Goal: Task Accomplishment & Management: Use online tool/utility

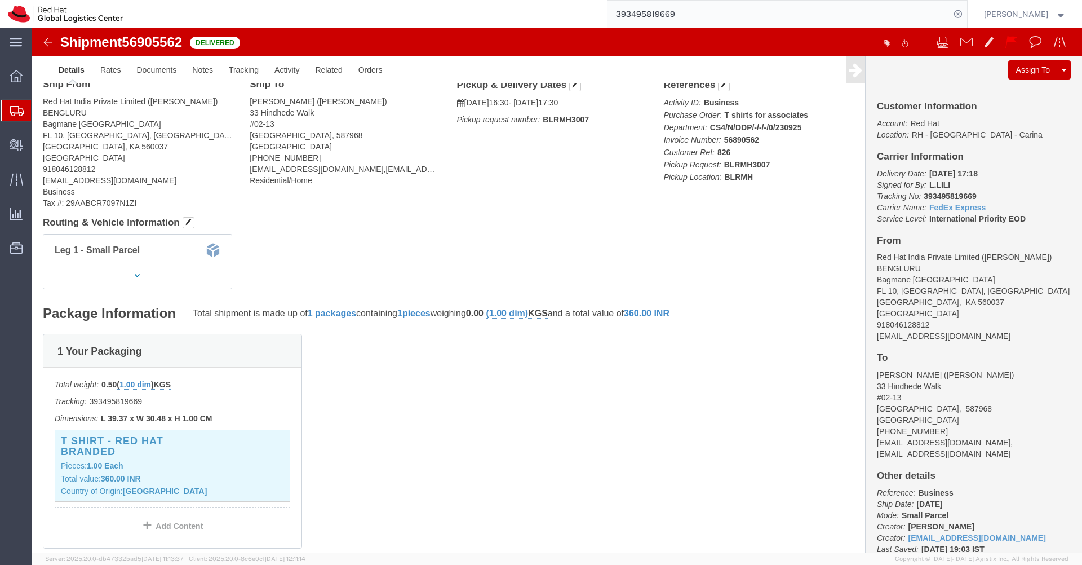
scroll to position [48, 0]
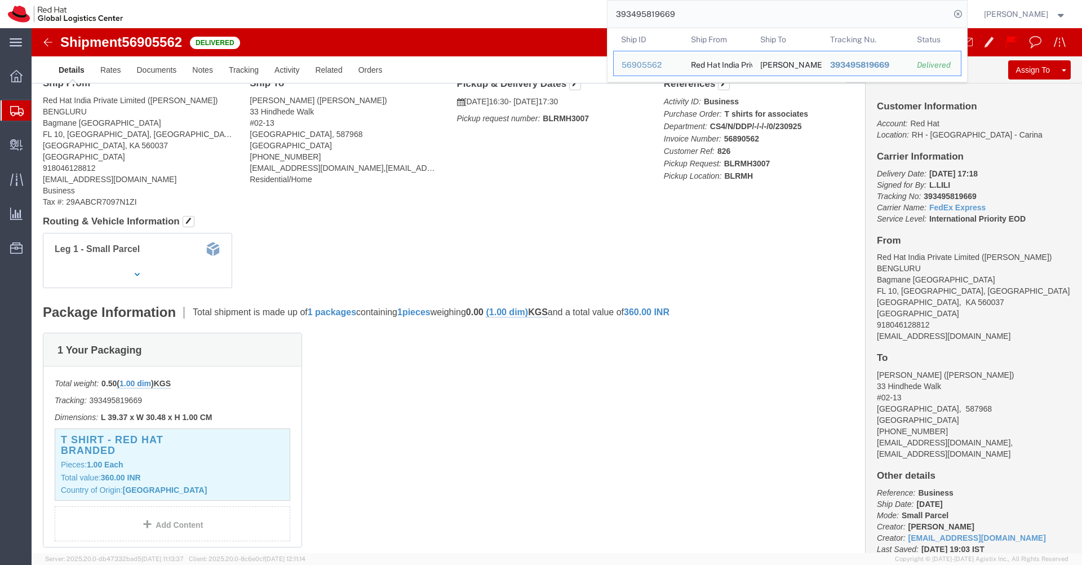
click at [738, 11] on input "393495819669" at bounding box center [778, 14] width 343 height 27
paste input "53590401664"
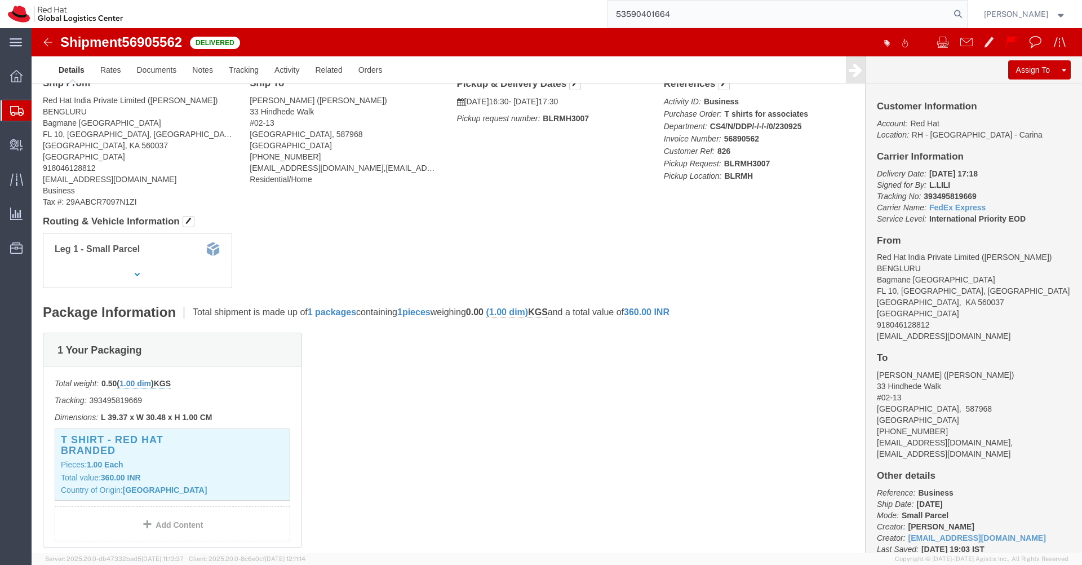
type input "53590401664"
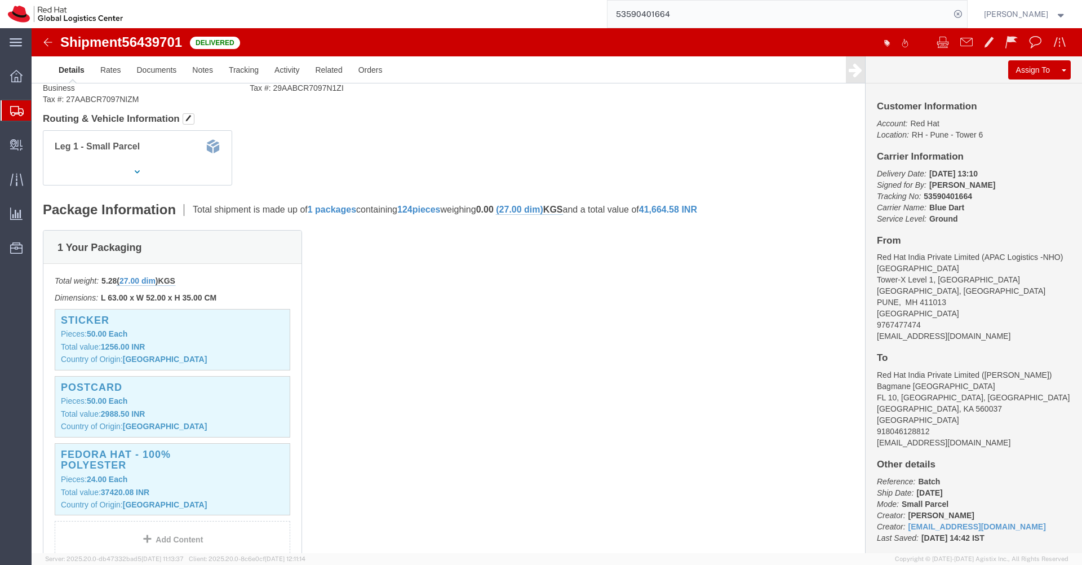
scroll to position [156, 0]
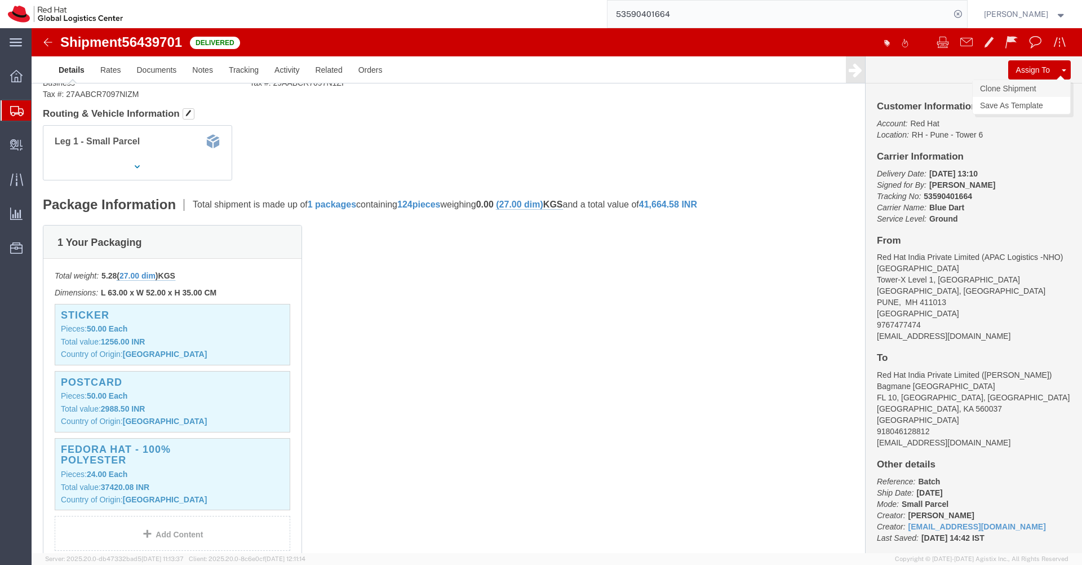
click link "Clone Shipment"
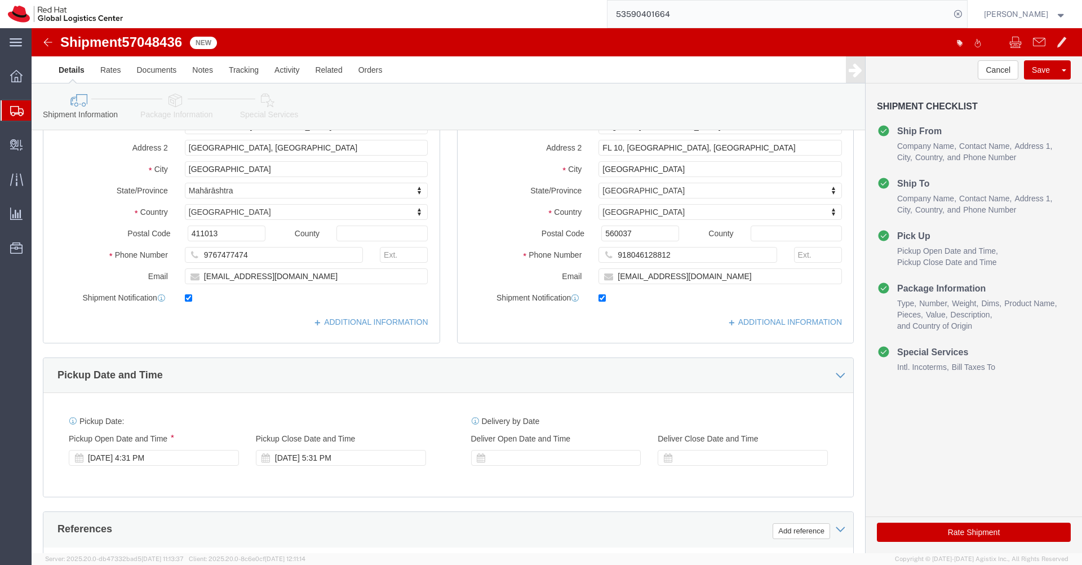
select select "38007"
select select "37925"
click button "Rate Shipment"
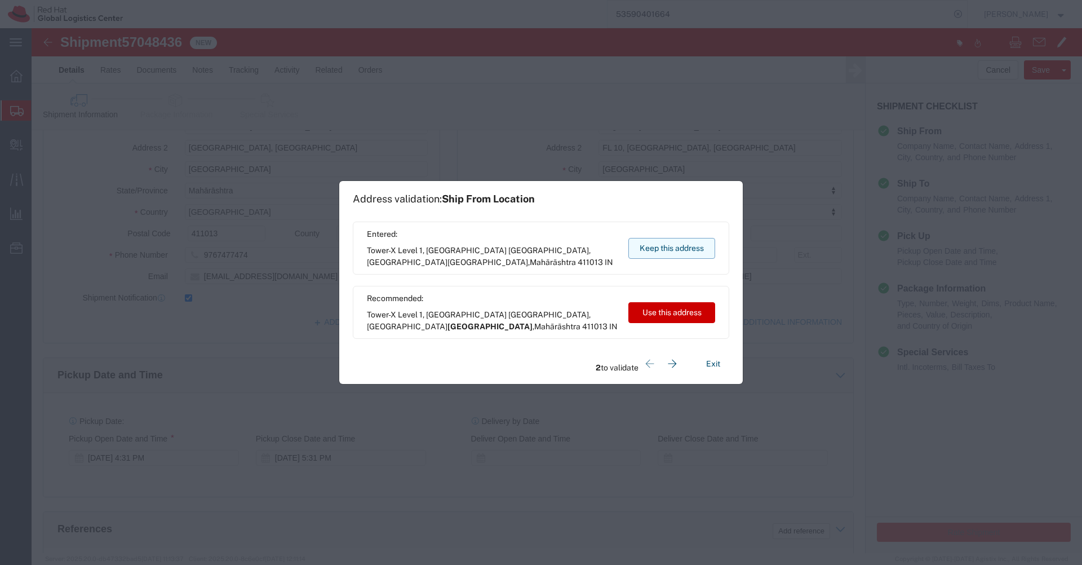
click at [681, 254] on button "Keep this address" at bounding box center [671, 248] width 87 height 21
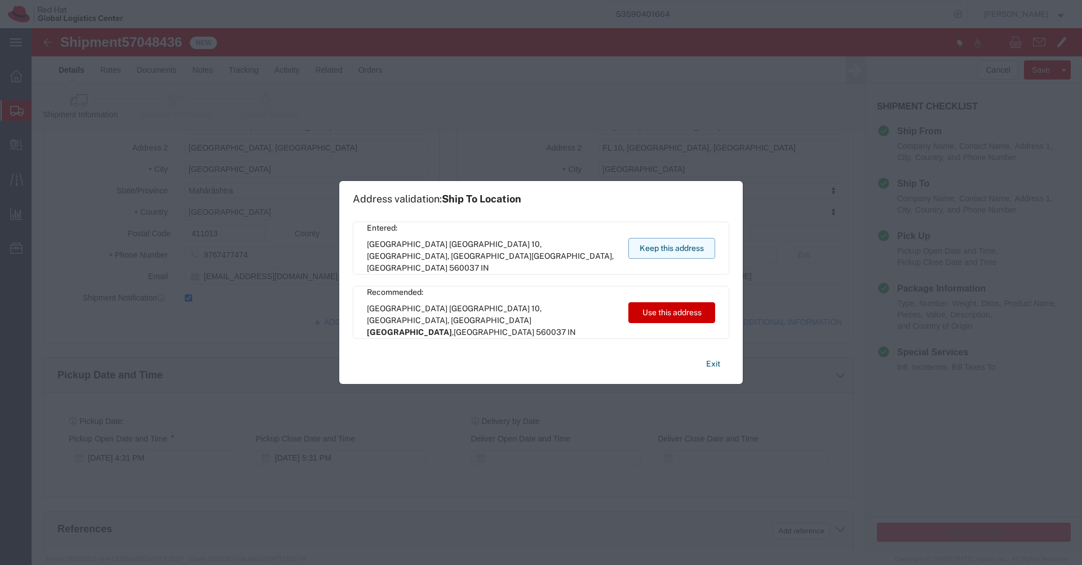
click at [681, 254] on button "Keep this address" at bounding box center [671, 248] width 87 height 21
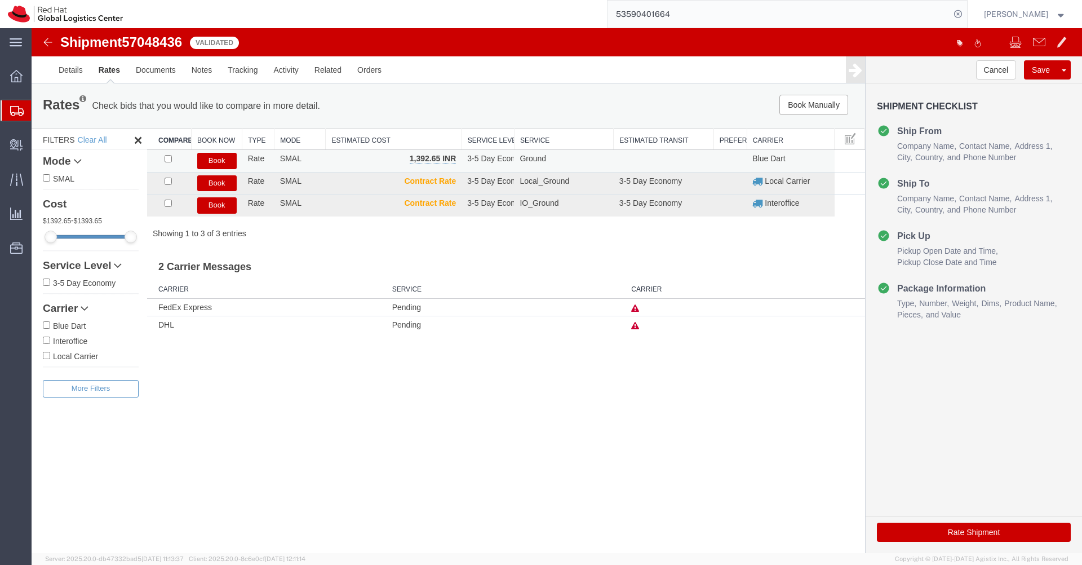
click at [217, 163] on button "Book" at bounding box center [216, 161] width 39 height 16
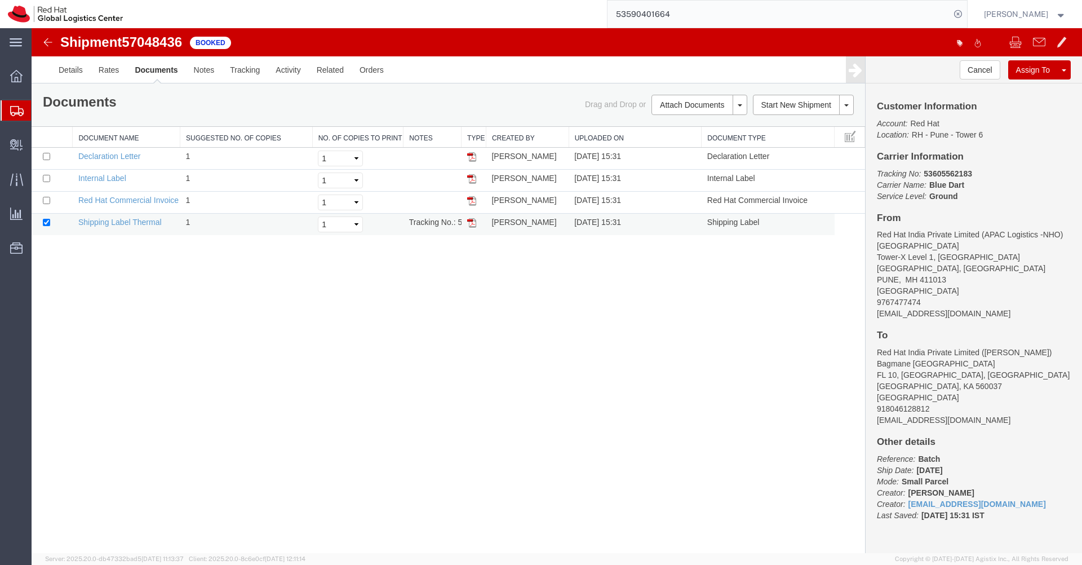
click at [474, 225] on img at bounding box center [471, 222] width 9 height 9
click at [1016, 86] on link "Clone Shipment" at bounding box center [1021, 88] width 97 height 17
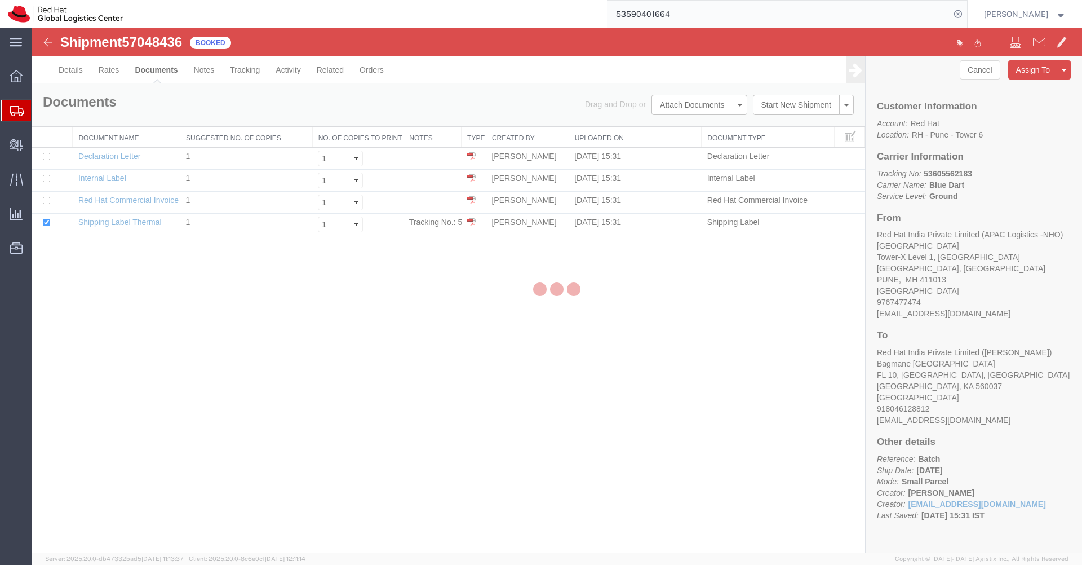
select select "38007"
select select "37925"
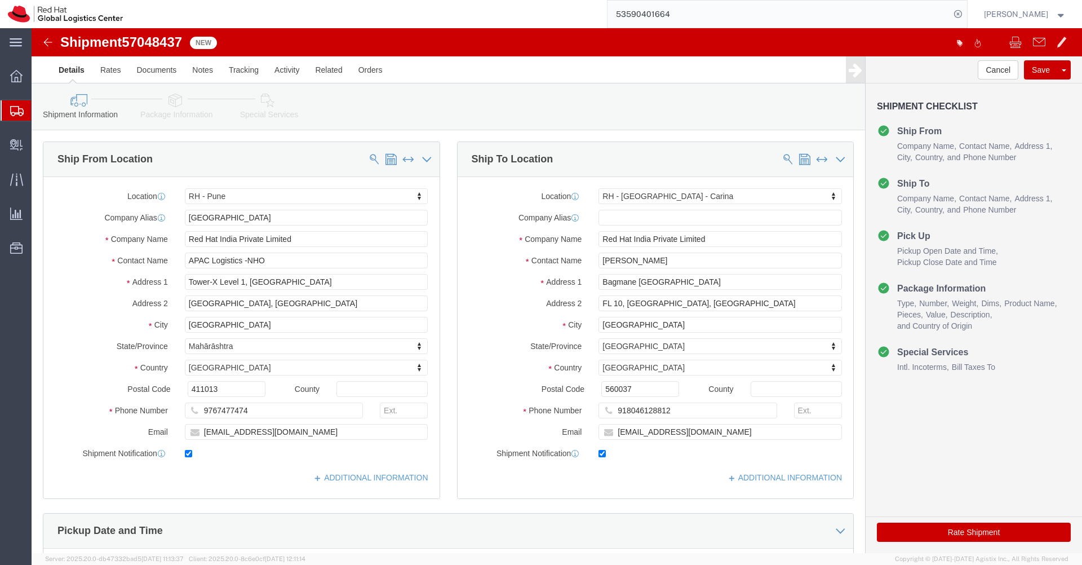
click link "Package Information"
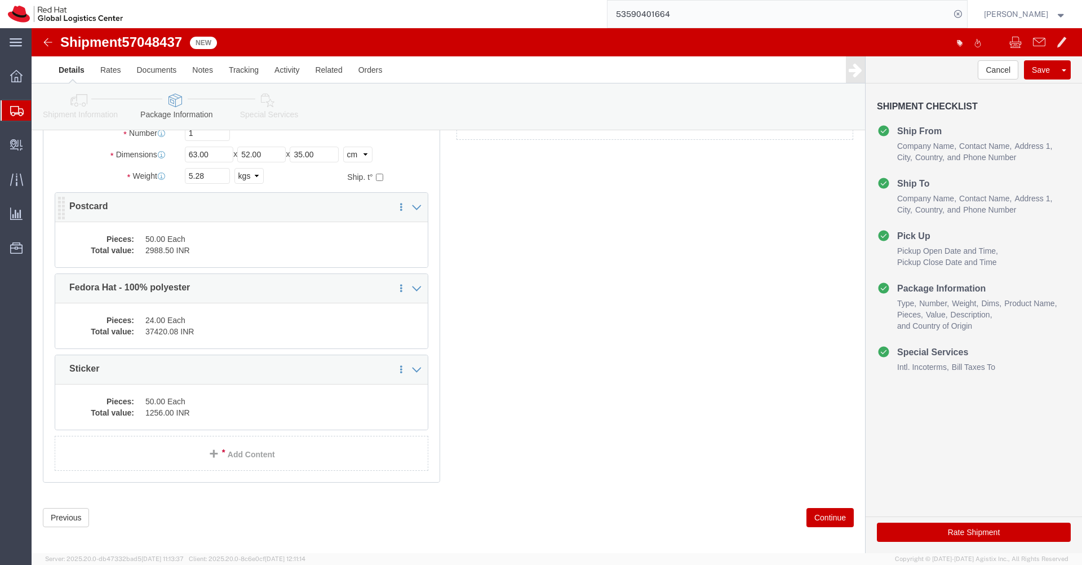
scroll to position [122, 0]
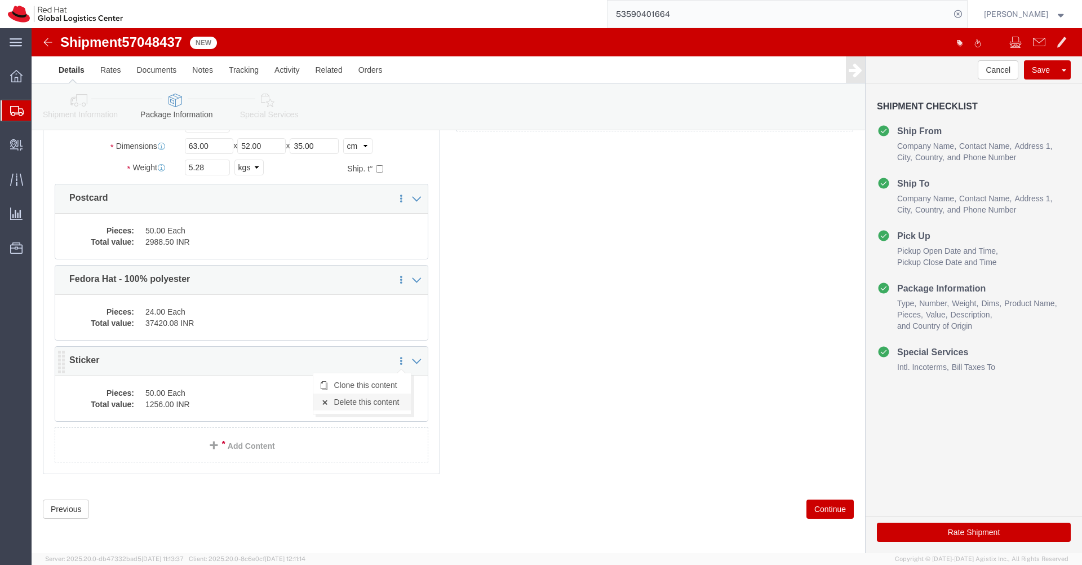
click link "Delete this content"
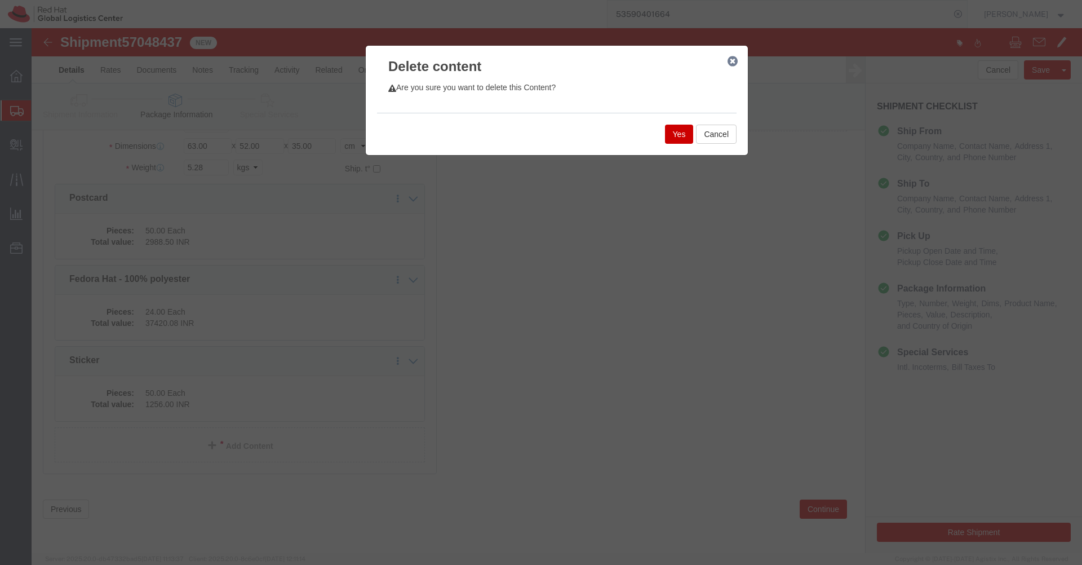
click button "Yes"
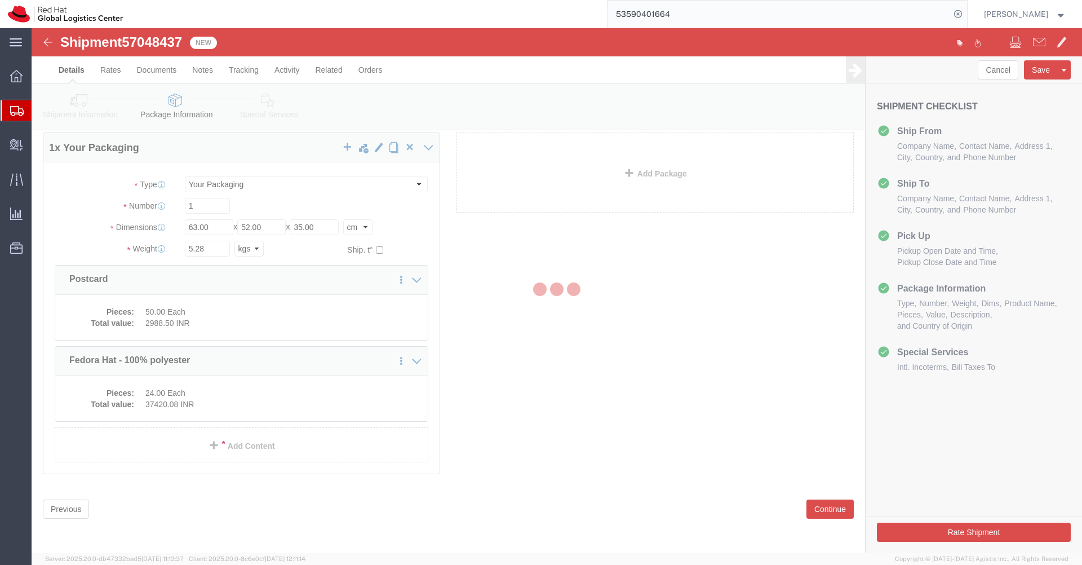
scroll to position [0, 0]
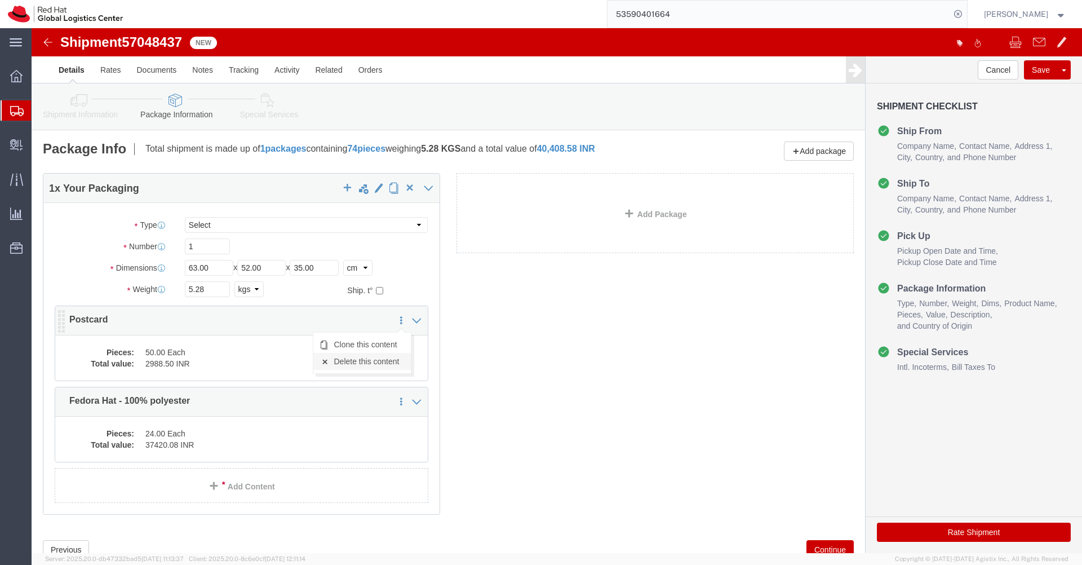
click link "Delete this content"
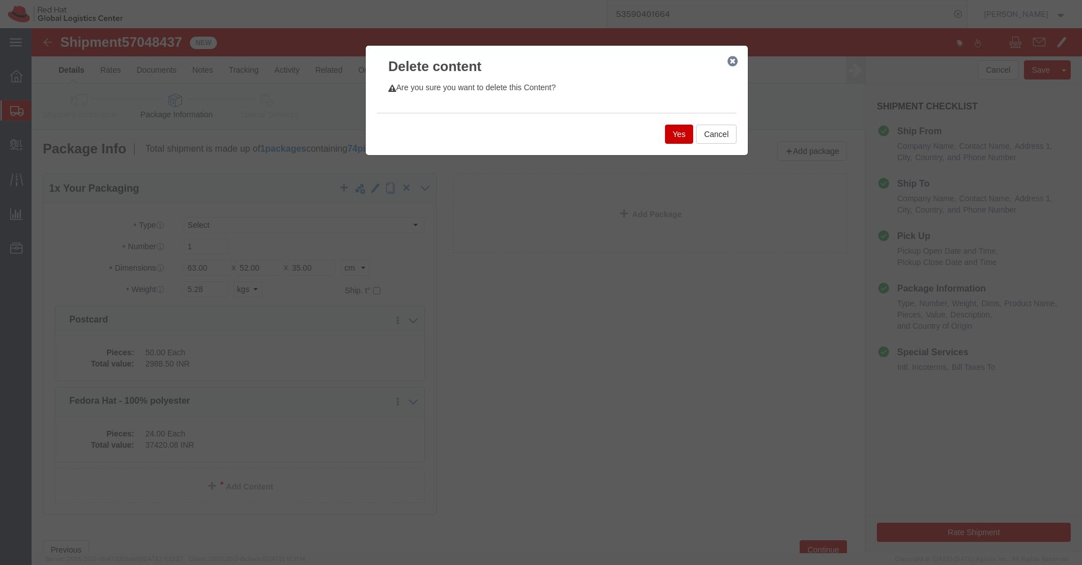
click button "Yes"
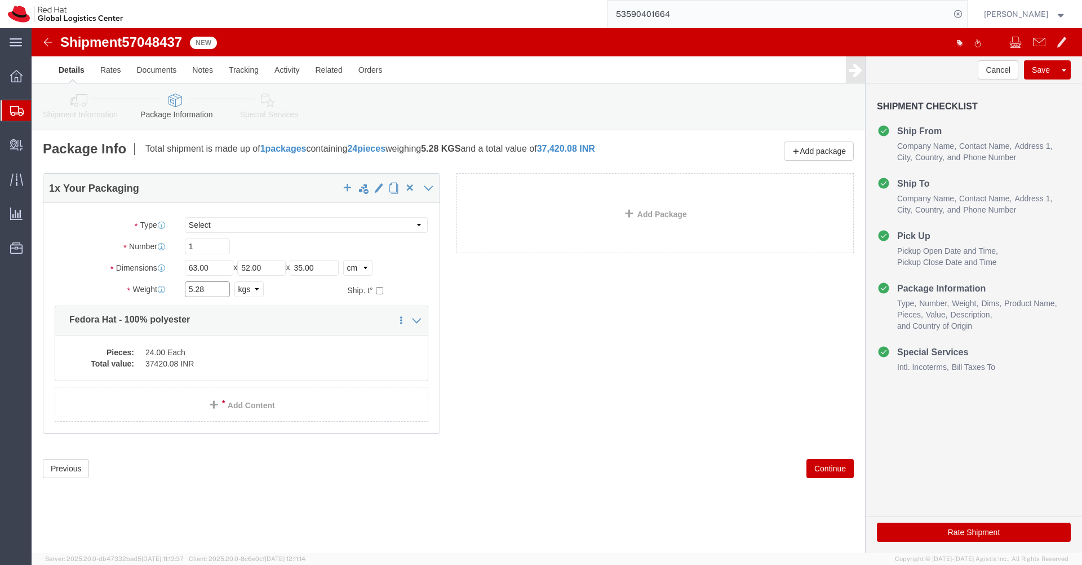
click input "5.28"
click input "4.28"
type input "4.00"
click link "Special Services"
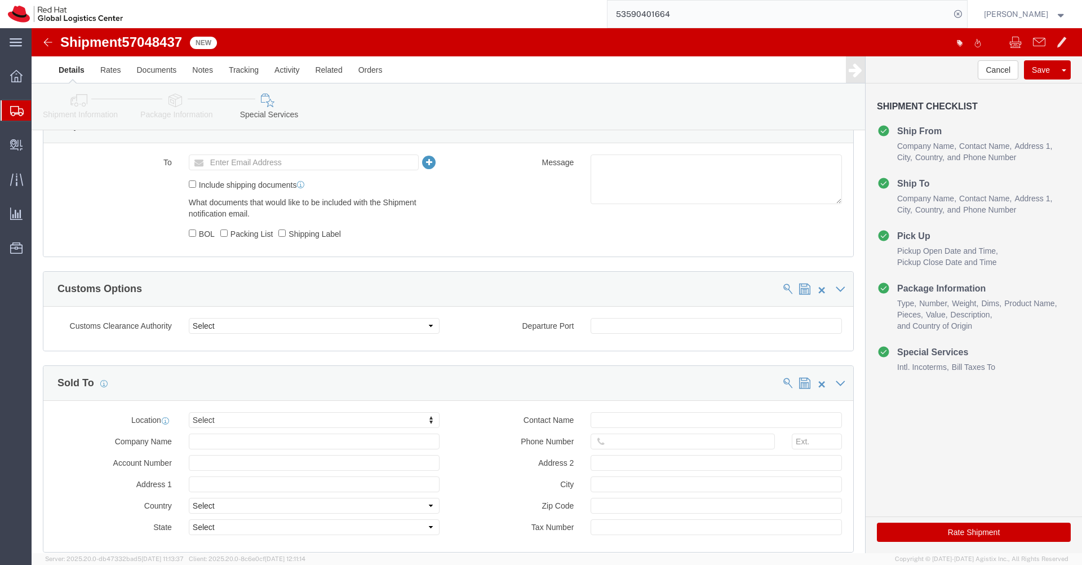
click div "Manage special services Handling Options Documents Options Hold at Location Ret…"
click button "Rate Shipment"
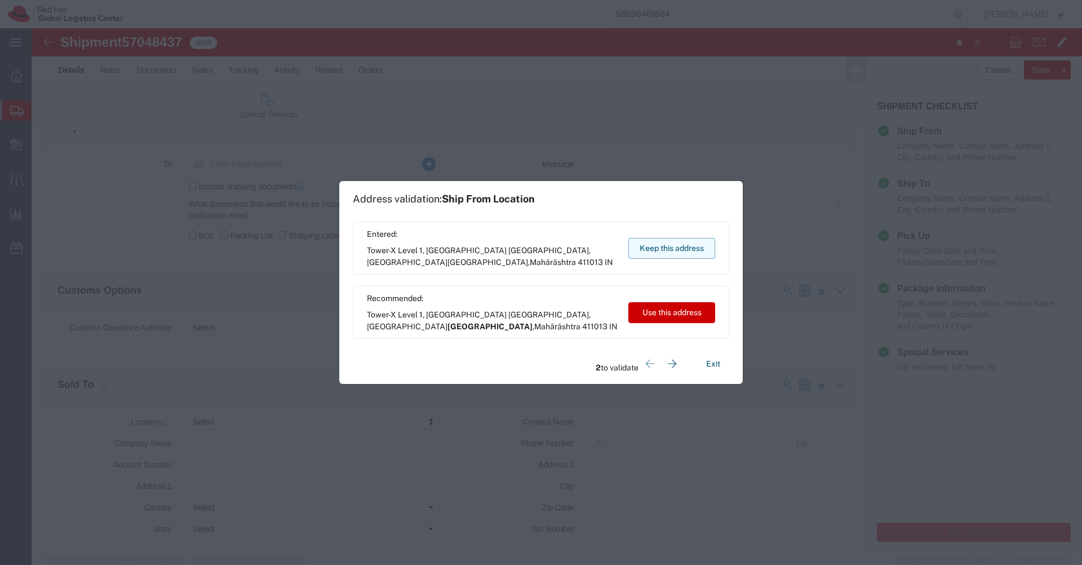
click at [677, 251] on button "Keep this address" at bounding box center [671, 248] width 87 height 21
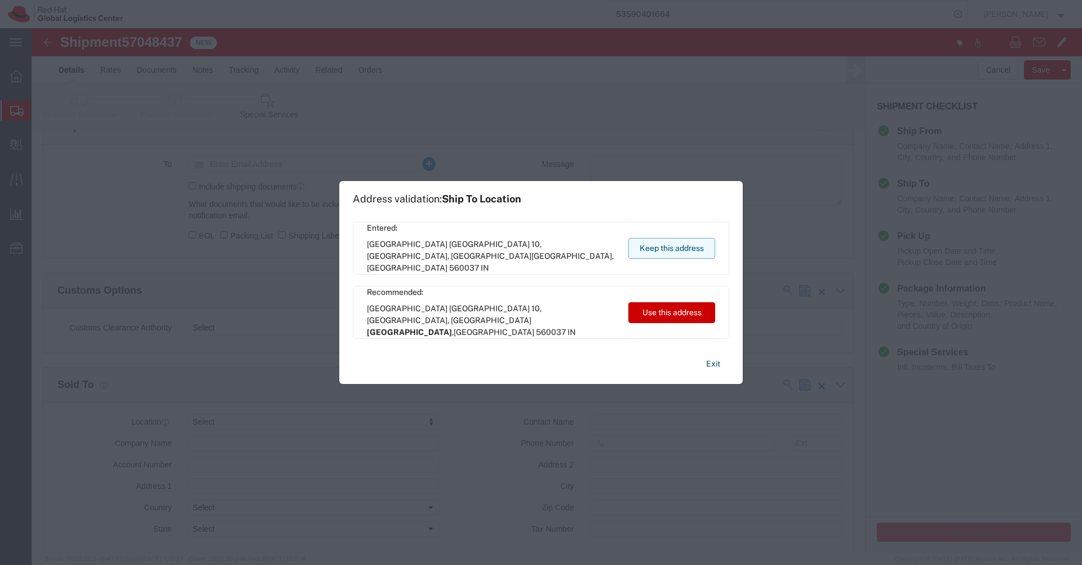
click at [677, 251] on button "Keep this address" at bounding box center [671, 248] width 87 height 21
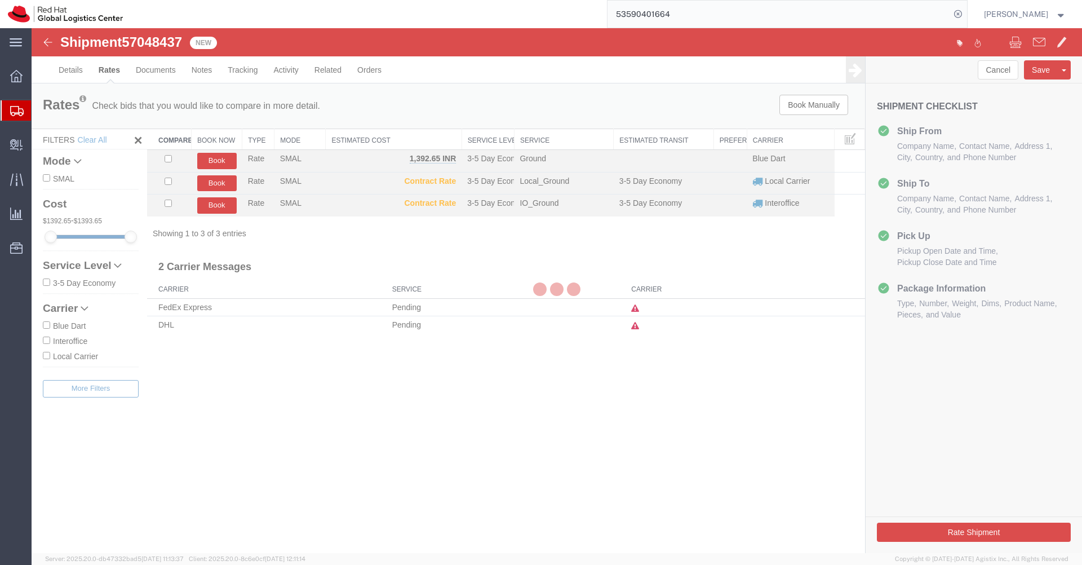
scroll to position [0, 0]
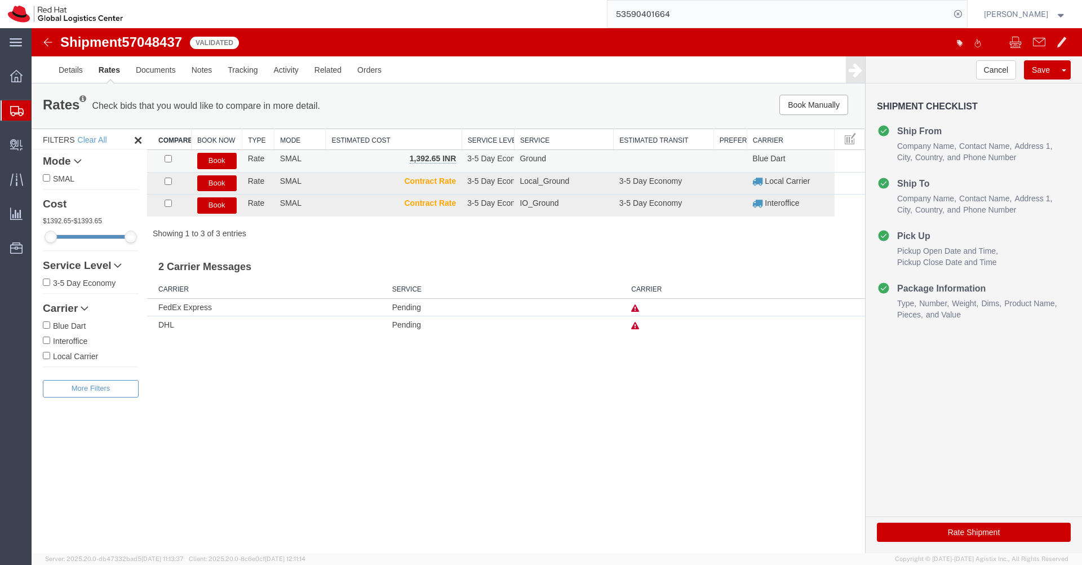
click at [224, 163] on button "Book" at bounding box center [216, 161] width 39 height 16
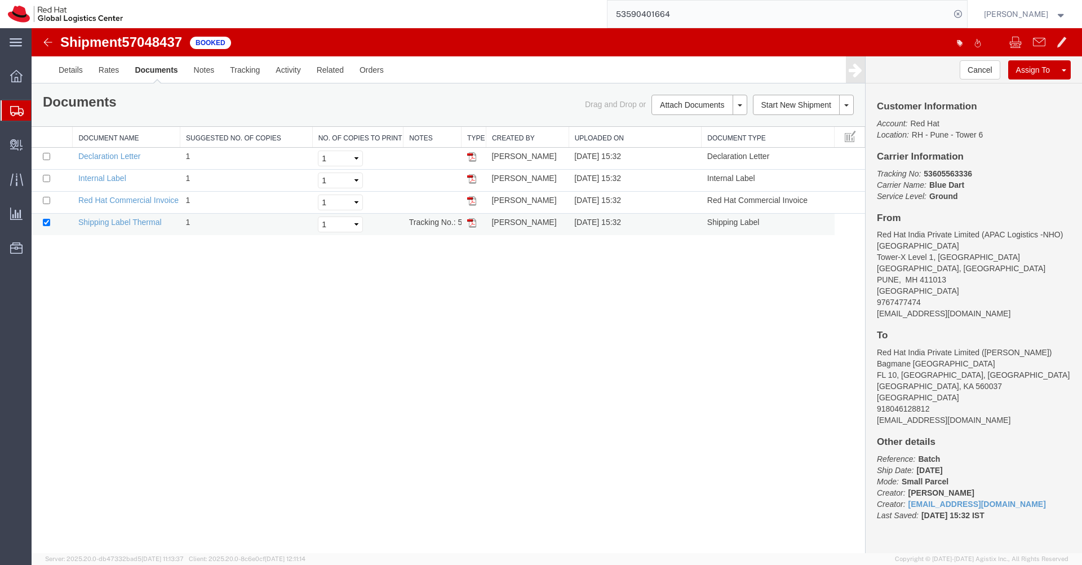
click at [472, 224] on img at bounding box center [471, 222] width 9 height 9
